Goal: Obtain resource: Download file/media

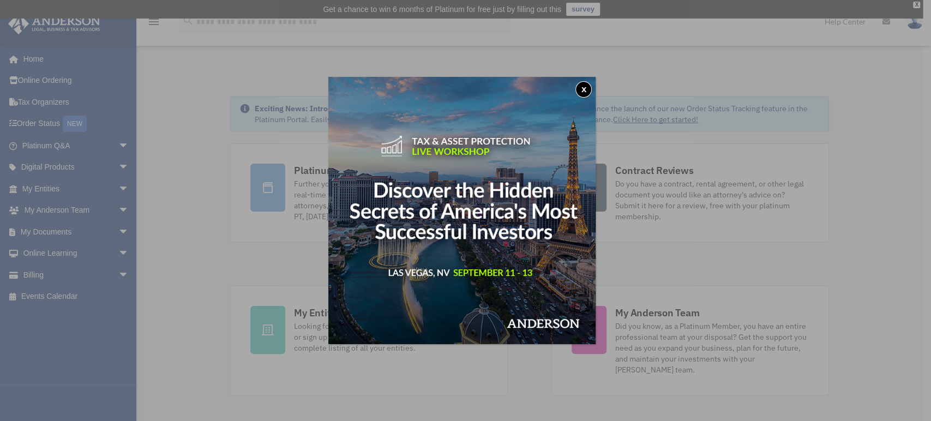
click at [113, 227] on div "x" at bounding box center [465, 210] width 931 height 421
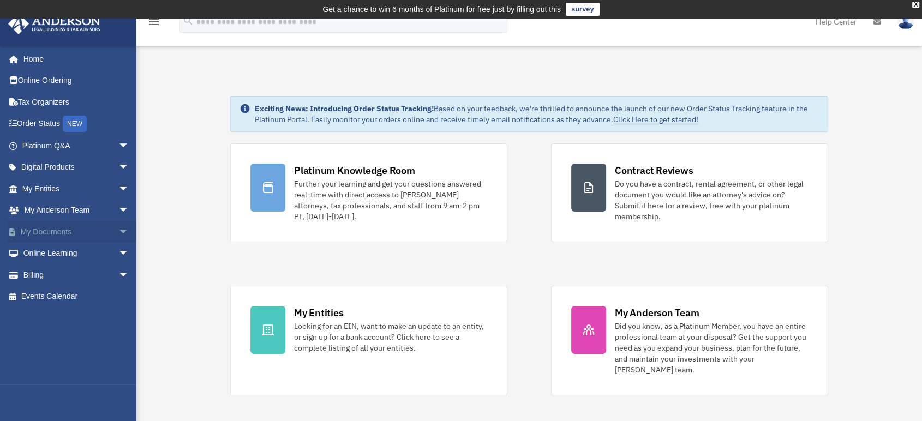
click at [118, 233] on span "arrow_drop_down" at bounding box center [129, 232] width 22 height 22
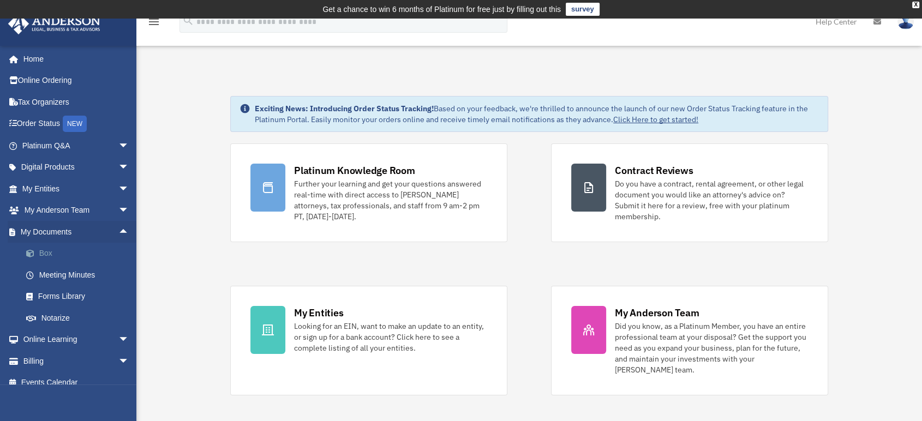
click at [63, 254] on link "Box" at bounding box center [80, 254] width 130 height 22
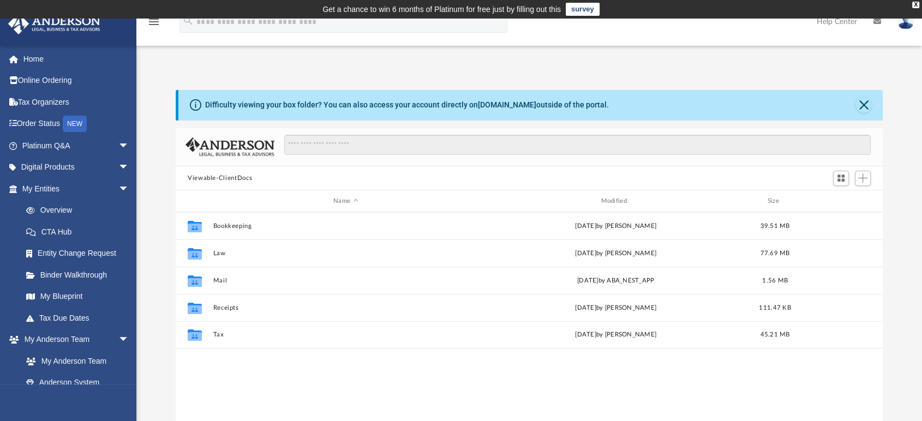
scroll to position [238, 698]
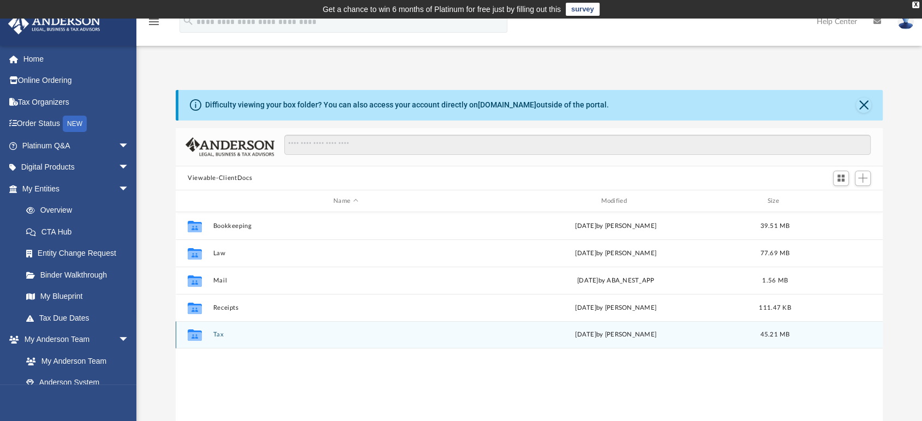
click at [215, 334] on button "Tax" at bounding box center [345, 335] width 265 height 7
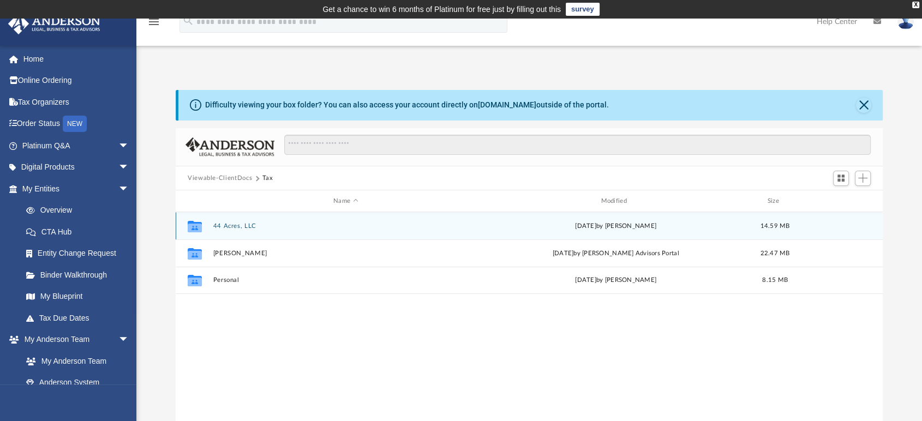
click at [242, 228] on button "44 Acres, LLC" at bounding box center [345, 226] width 265 height 7
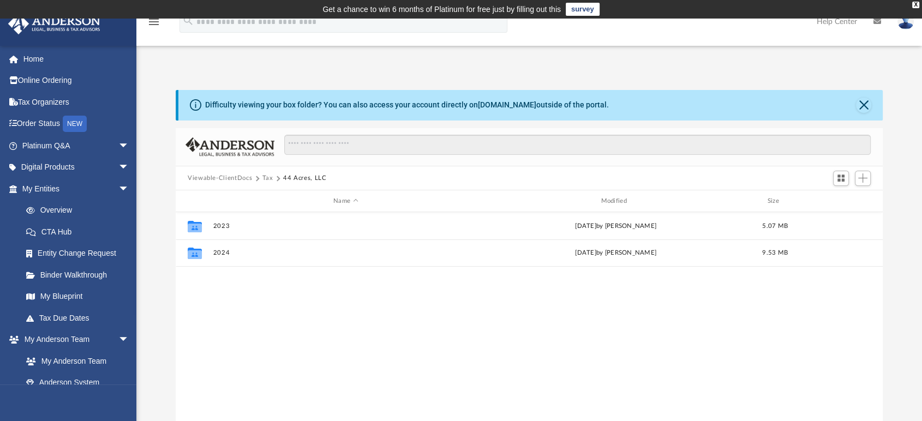
click at [232, 174] on button "Viewable-ClientDocs" at bounding box center [220, 178] width 64 height 10
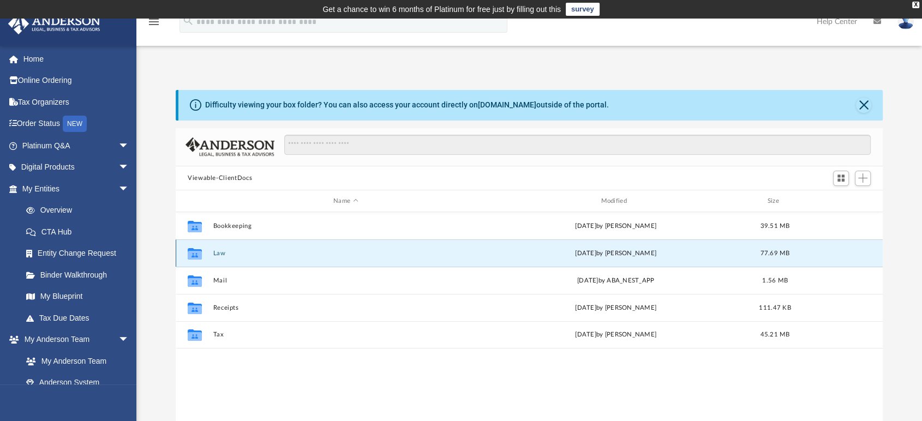
click at [219, 251] on button "Law" at bounding box center [345, 253] width 265 height 7
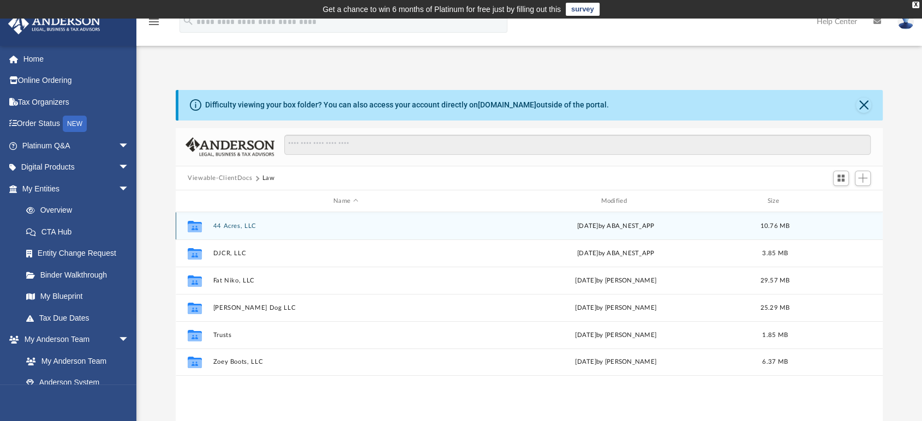
click at [243, 226] on button "44 Acres, LLC" at bounding box center [345, 226] width 265 height 7
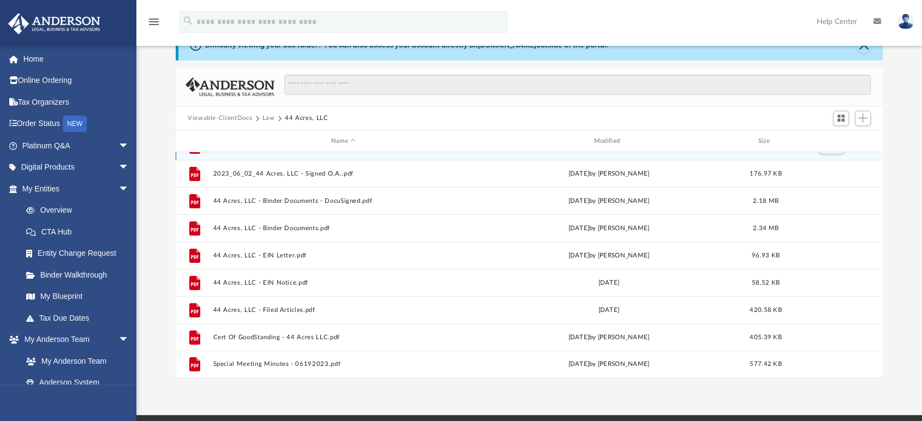
scroll to position [61, 0]
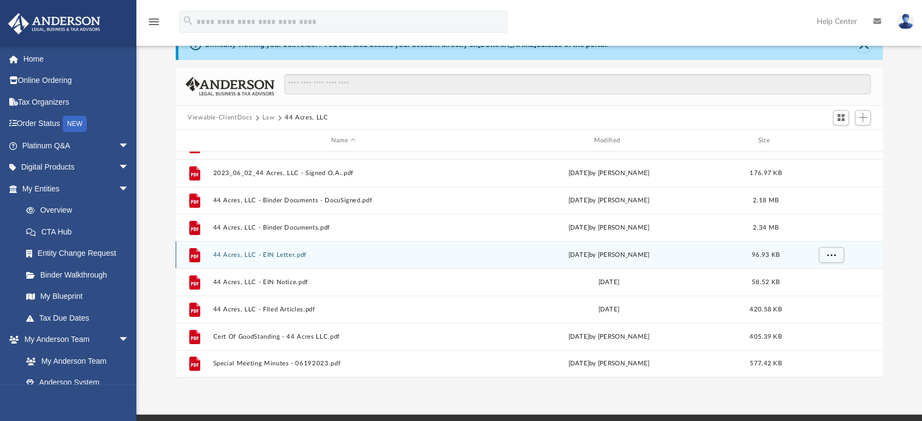
click at [275, 256] on button "44 Acres, LLC - EIN Letter.pdf" at bounding box center [343, 254] width 261 height 7
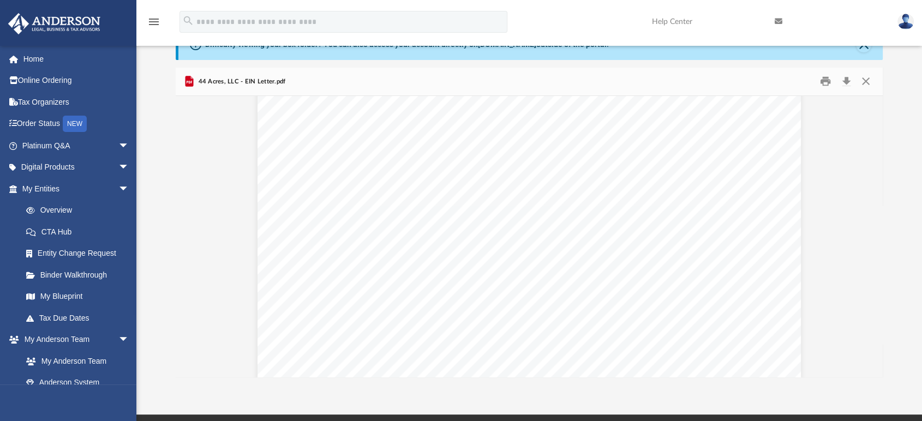
scroll to position [121, 0]
click at [58, 207] on link "Overview" at bounding box center [80, 211] width 130 height 22
click at [75, 334] on link "My Anderson Team arrow_drop_down" at bounding box center [77, 340] width 138 height 22
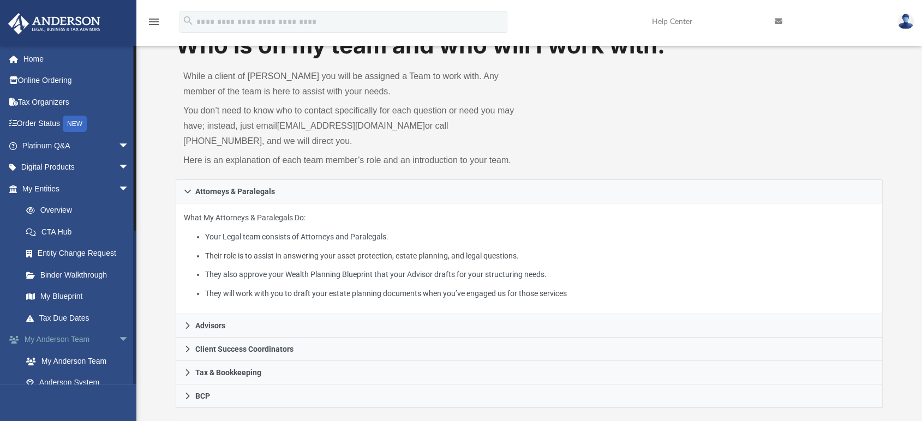
click at [118, 339] on span "arrow_drop_down" at bounding box center [129, 340] width 22 height 22
click at [118, 358] on span "arrow_drop_down" at bounding box center [129, 361] width 22 height 22
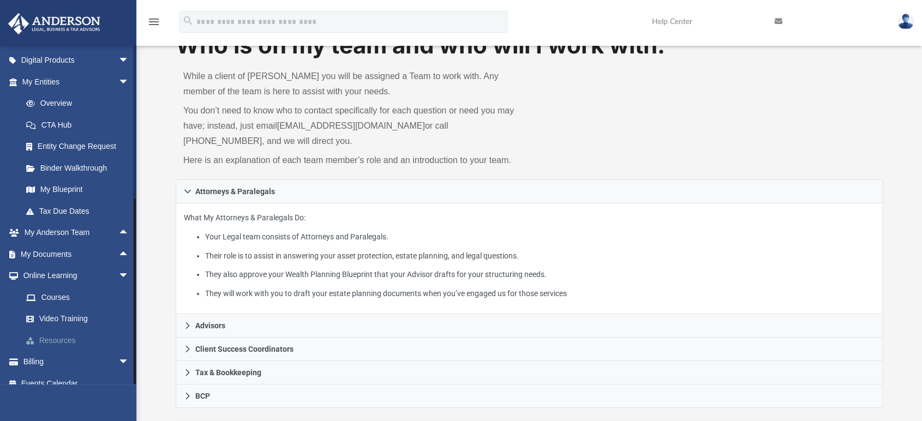
scroll to position [118, 0]
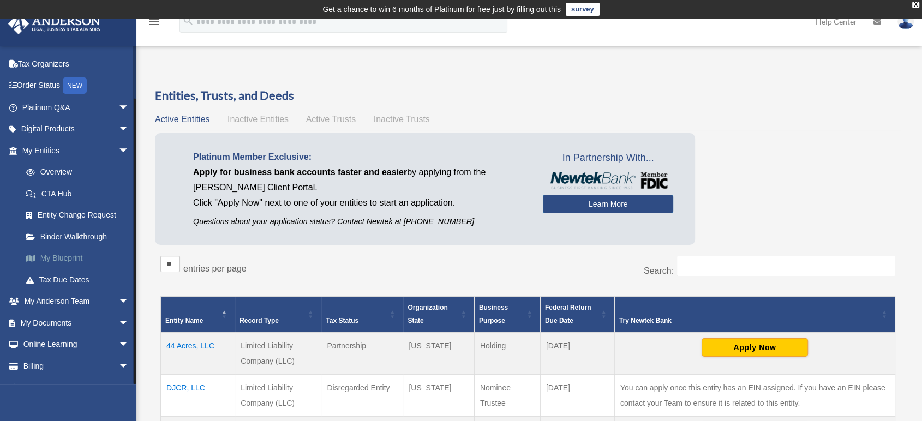
scroll to position [54, 0]
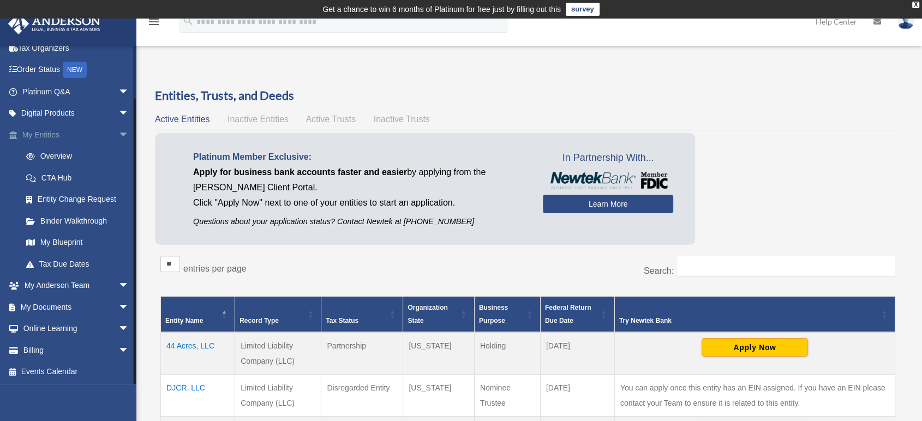
click at [118, 131] on span "arrow_drop_down" at bounding box center [129, 135] width 22 height 22
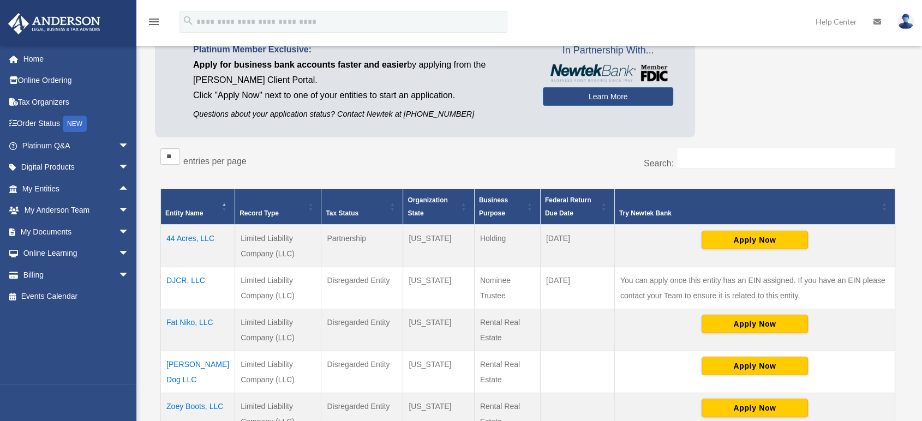
scroll to position [182, 0]
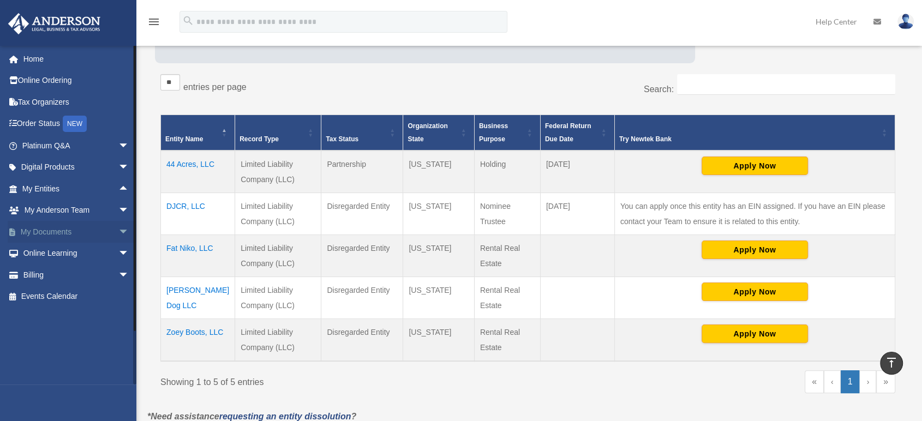
click at [118, 230] on span "arrow_drop_down" at bounding box center [129, 232] width 22 height 22
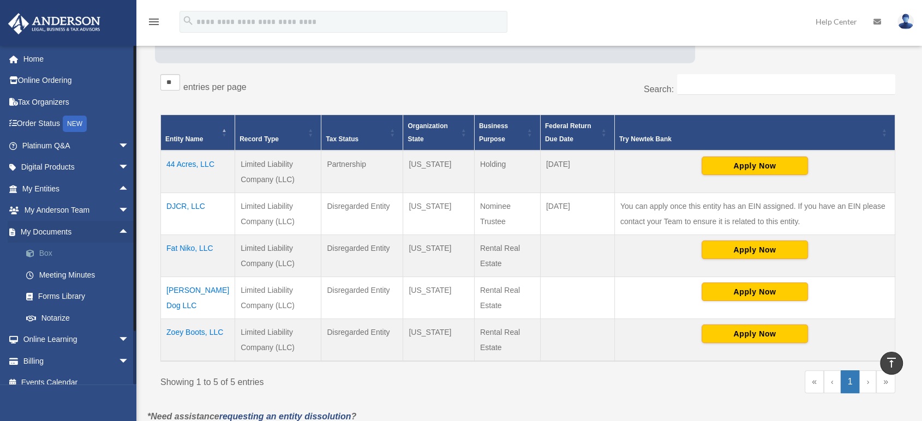
click at [47, 256] on link "Box" at bounding box center [80, 254] width 130 height 22
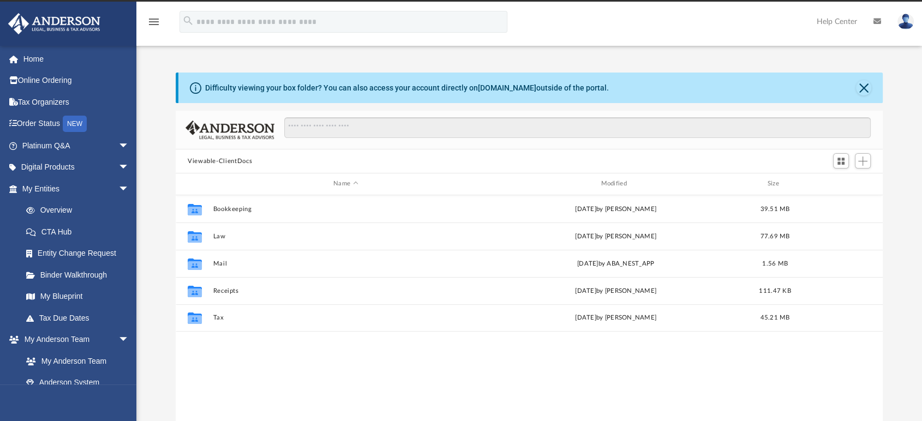
scroll to position [238, 698]
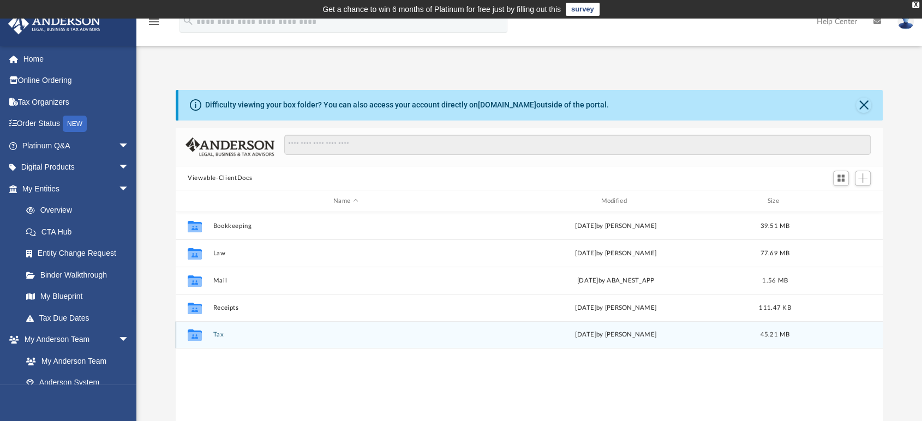
click at [219, 333] on button "Tax" at bounding box center [345, 335] width 265 height 7
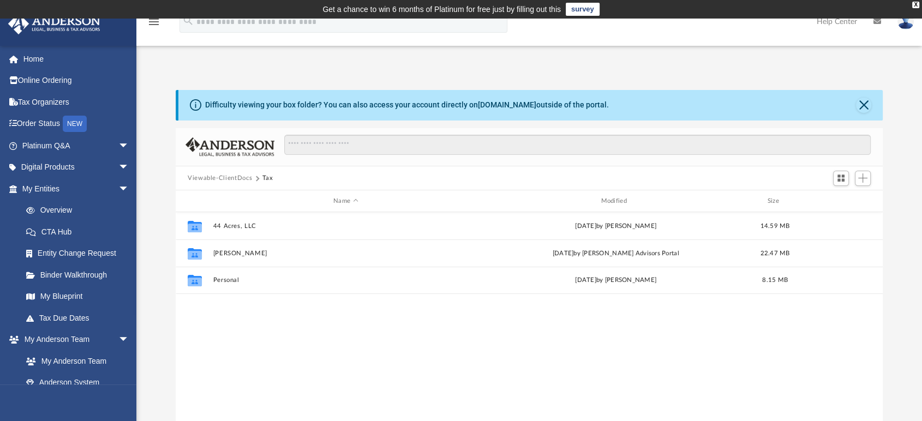
click at [231, 177] on button "Viewable-ClientDocs" at bounding box center [220, 178] width 64 height 10
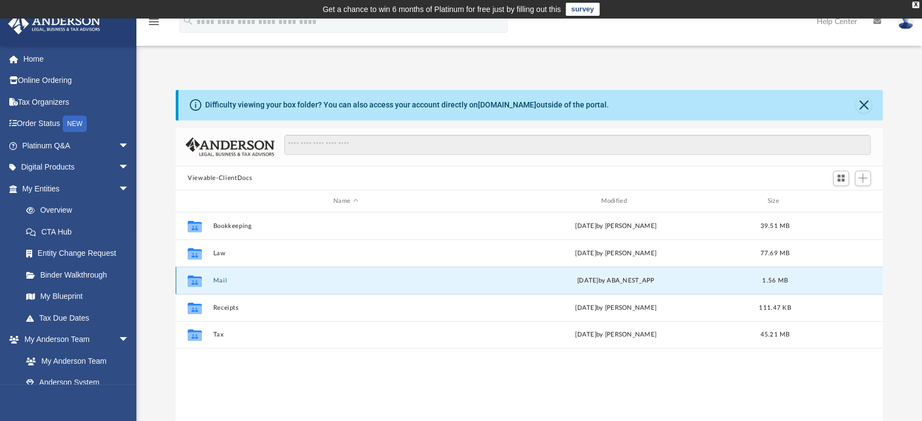
click at [218, 278] on button "Mail" at bounding box center [345, 280] width 265 height 7
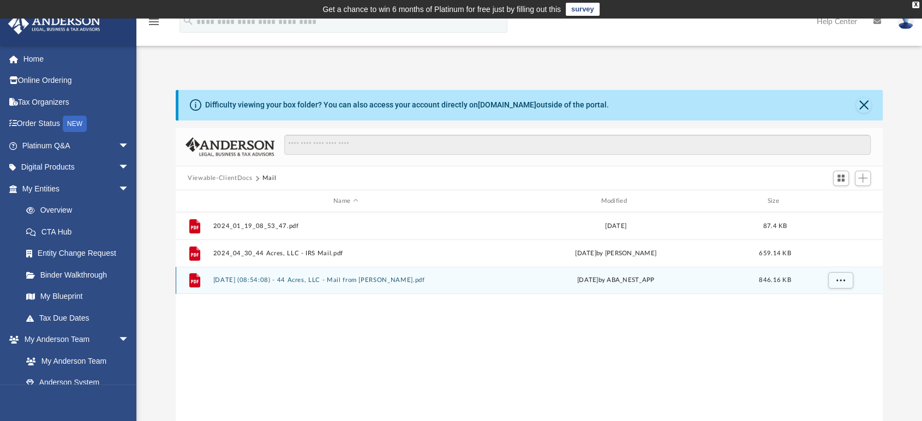
click at [304, 278] on button "2025.09.03 (08:54:08) - 44 Acres, LLC - Mail from Mr. Larochelle.pdf" at bounding box center [345, 280] width 265 height 7
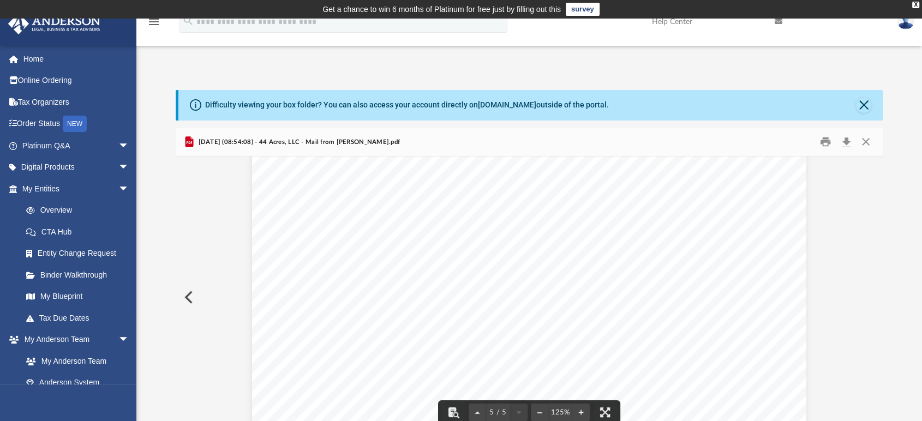
scroll to position [3099, 0]
drag, startPoint x: 284, startPoint y: 142, endPoint x: 274, endPoint y: 143, distance: 9.3
click at [284, 142] on span "2025.09.03 (08:54:08) - 44 Acres, LLC - Mail from Mr. Larochelle.pdf" at bounding box center [298, 142] width 204 height 10
click at [239, 137] on span "2025.09.03 (08:54:08) - 44 Acres, LLC - Mail from Mr. Larochelle.pdf" at bounding box center [298, 142] width 204 height 10
click at [870, 143] on button "Close" at bounding box center [866, 142] width 20 height 17
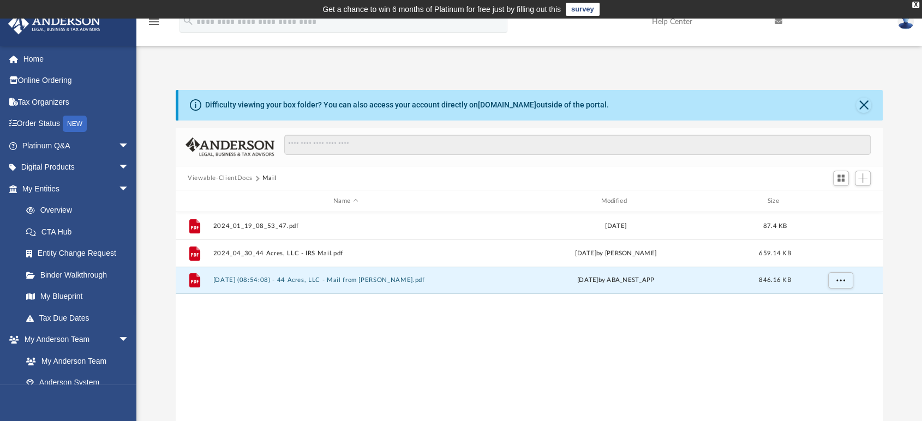
click at [231, 177] on button "Viewable-ClientDocs" at bounding box center [220, 178] width 64 height 10
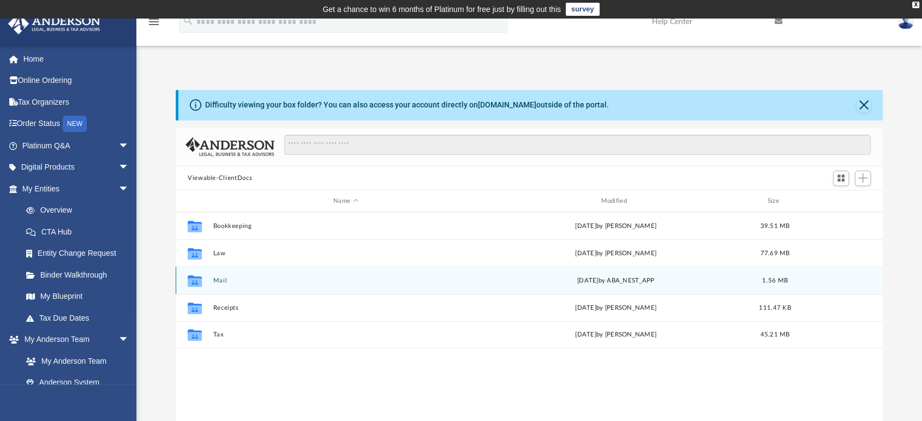
click at [220, 279] on button "Mail" at bounding box center [345, 280] width 265 height 7
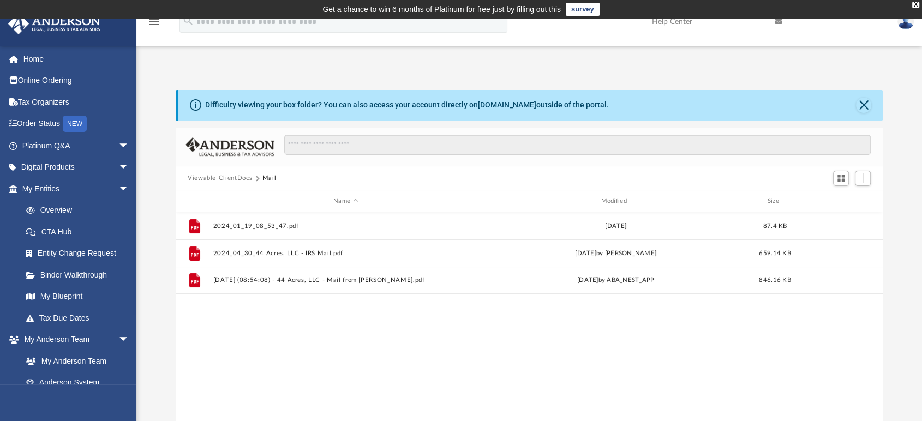
click at [232, 179] on button "Viewable-ClientDocs" at bounding box center [220, 178] width 64 height 10
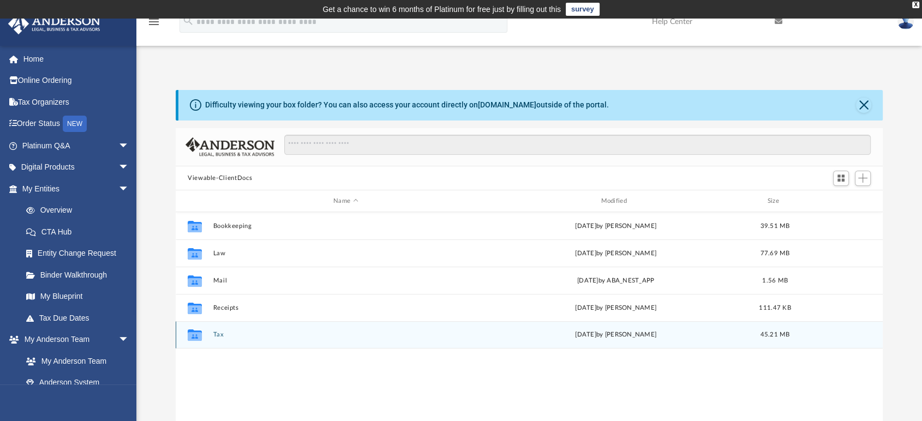
click at [220, 336] on button "Tax" at bounding box center [345, 335] width 265 height 7
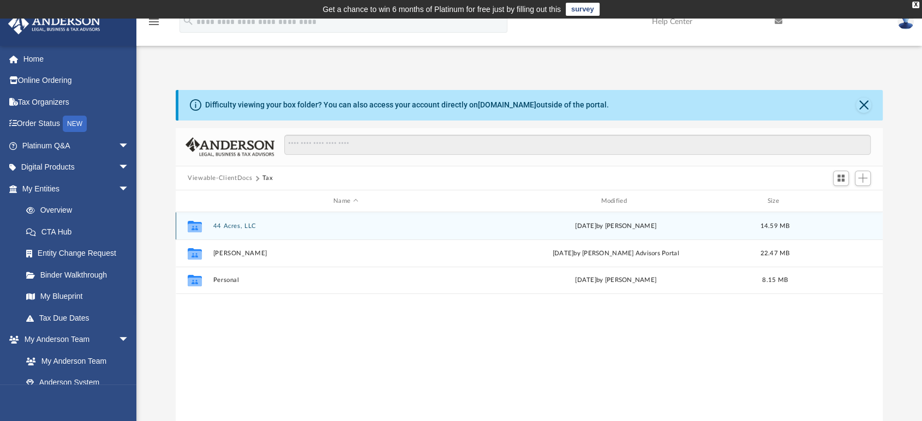
click at [231, 224] on button "44 Acres, LLC" at bounding box center [345, 226] width 265 height 7
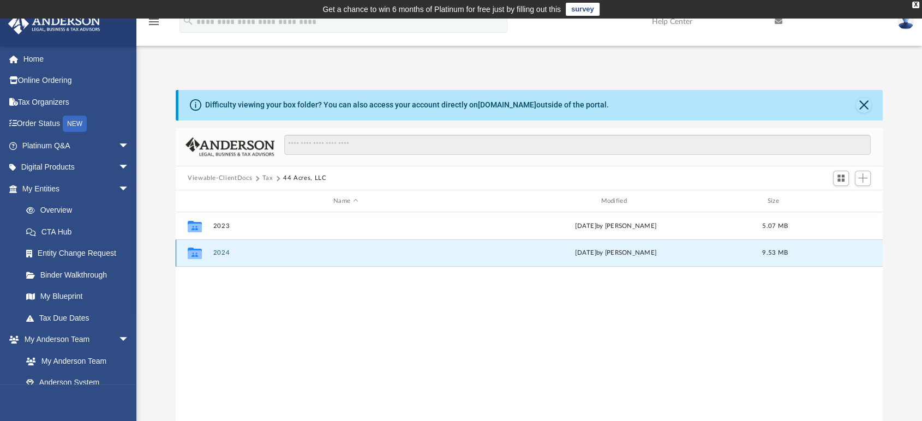
click at [224, 253] on button "2024" at bounding box center [345, 253] width 265 height 7
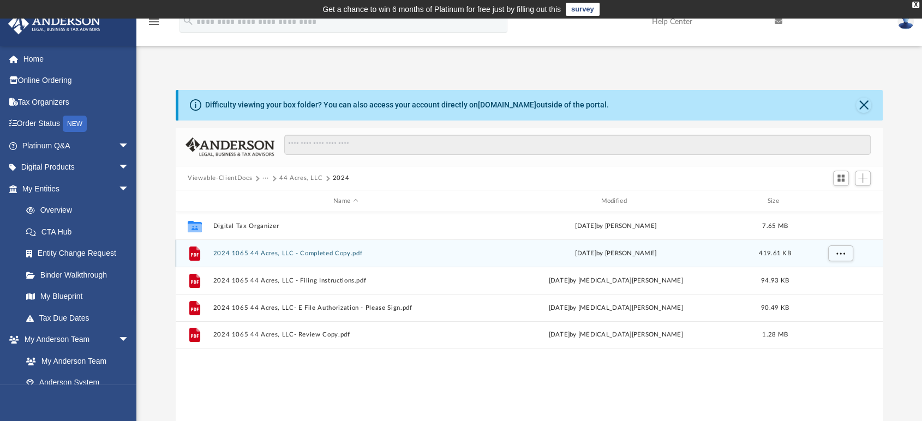
click at [328, 251] on button "2024 1065 44 Acres, LLC - Completed Copy.pdf" at bounding box center [345, 253] width 265 height 7
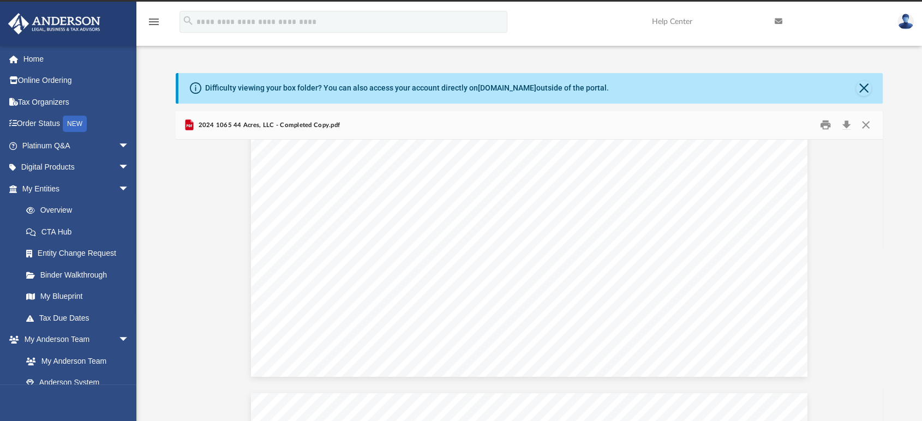
scroll to position [5272, 0]
